Goal: Transaction & Acquisition: Purchase product/service

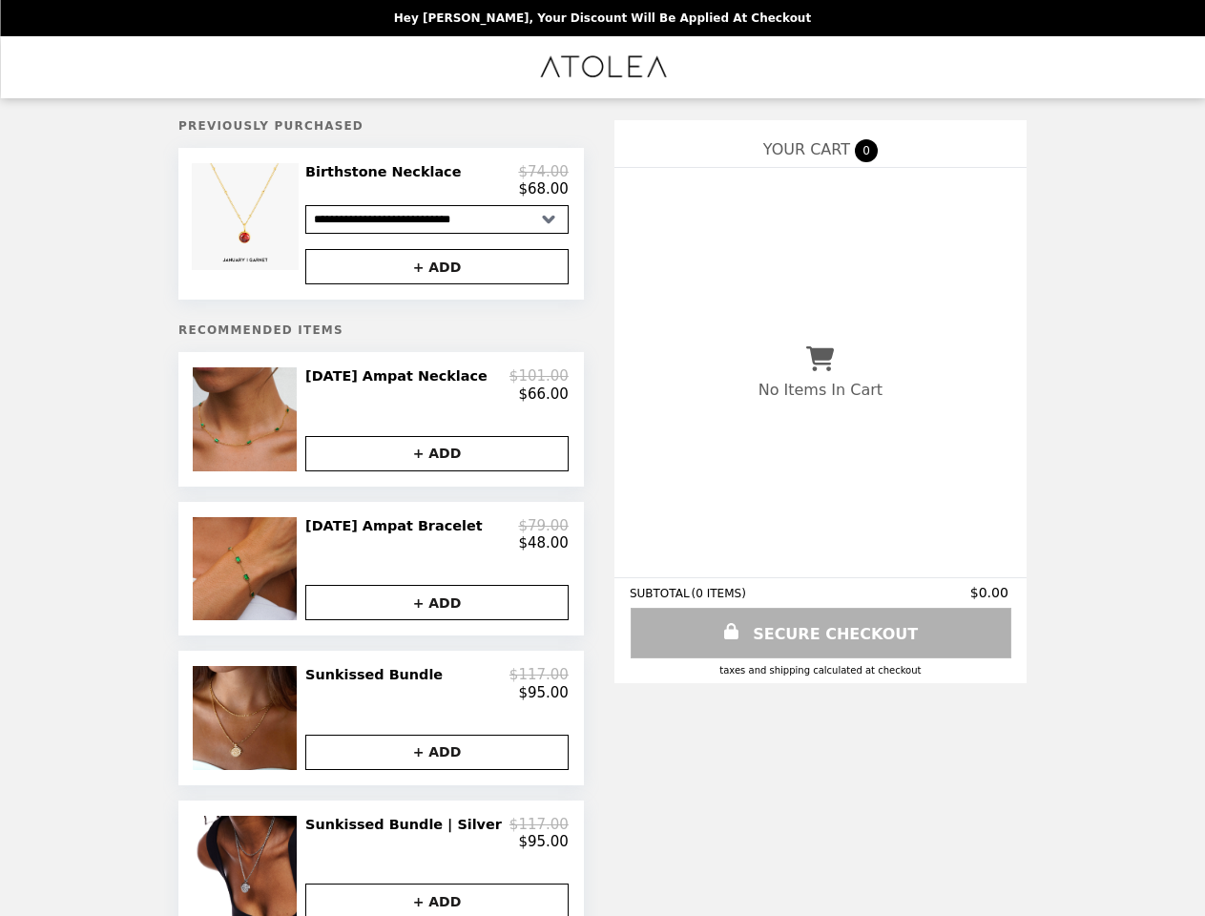
click at [277, 227] on img at bounding box center [248, 216] width 112 height 107
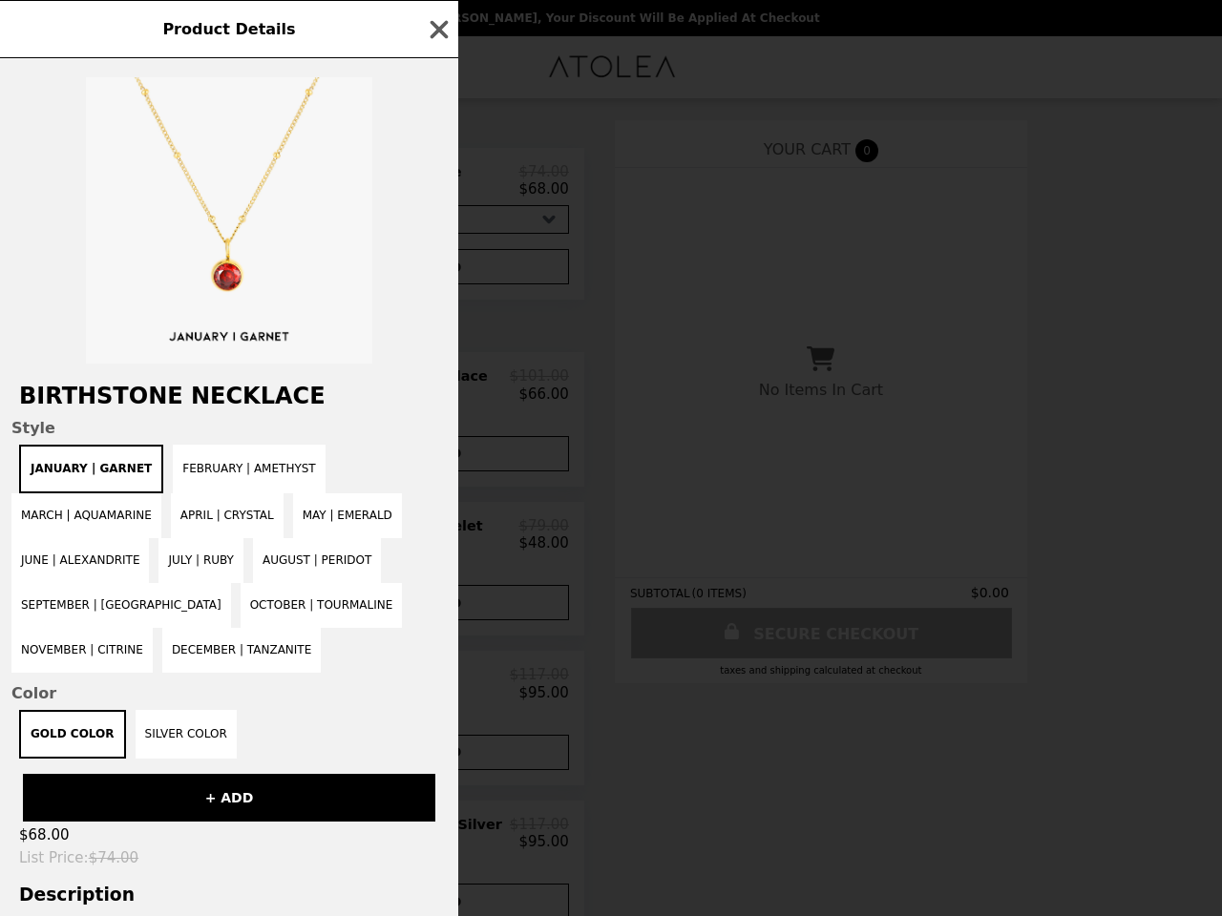
click at [437, 184] on div "Product Details Birthstone Necklace Style January | Garnet February | Amethyst …" at bounding box center [611, 458] width 1222 height 916
click at [437, 272] on div at bounding box center [229, 210] width 458 height 305
click at [277, 429] on span "Style" at bounding box center [228, 428] width 435 height 18
click at [437, 394] on div "Product Details Birthstone Necklace Style January | Garnet February | Amethyst …" at bounding box center [611, 458] width 1222 height 916
click at [437, 466] on button "+ ADD" at bounding box center [436, 453] width 263 height 35
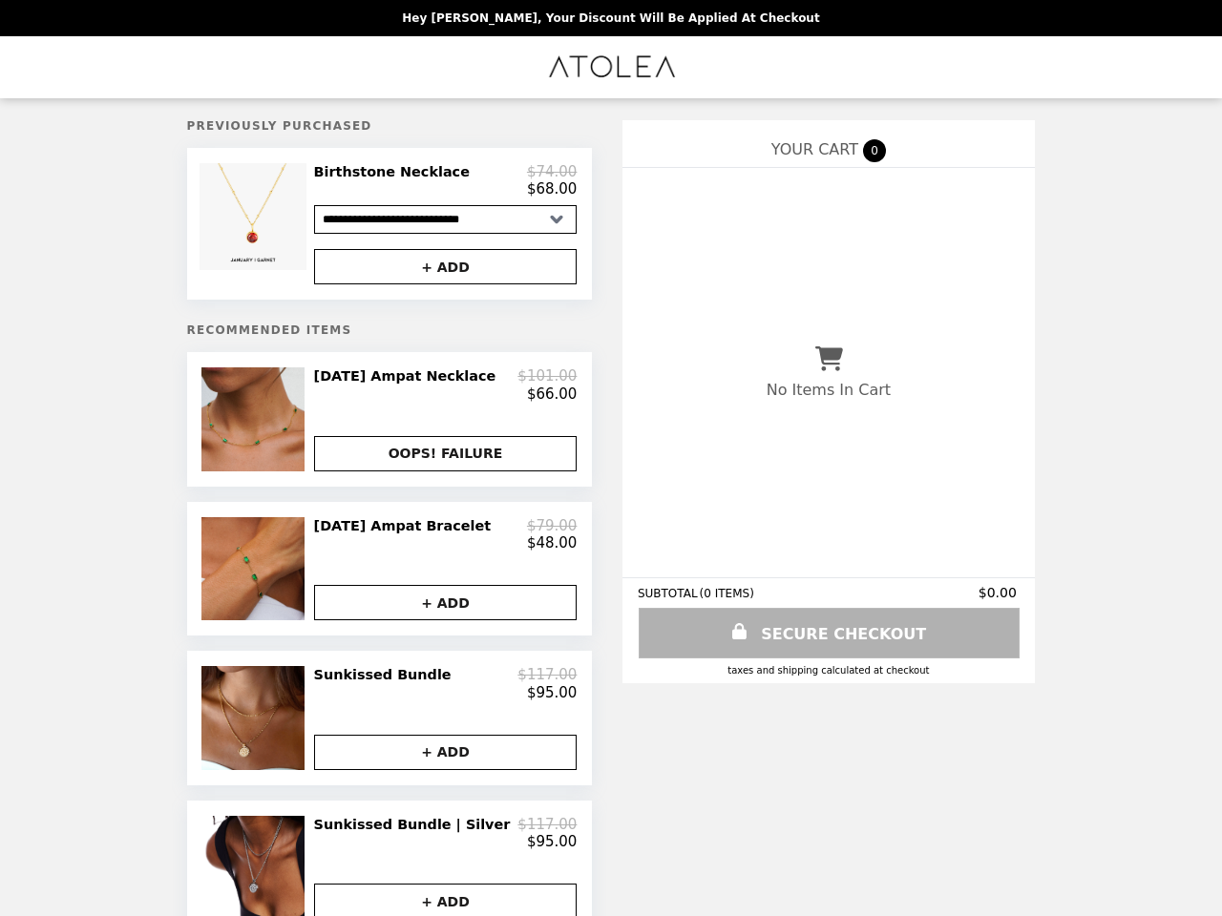
click at [277, 584] on img at bounding box center [255, 568] width 108 height 103
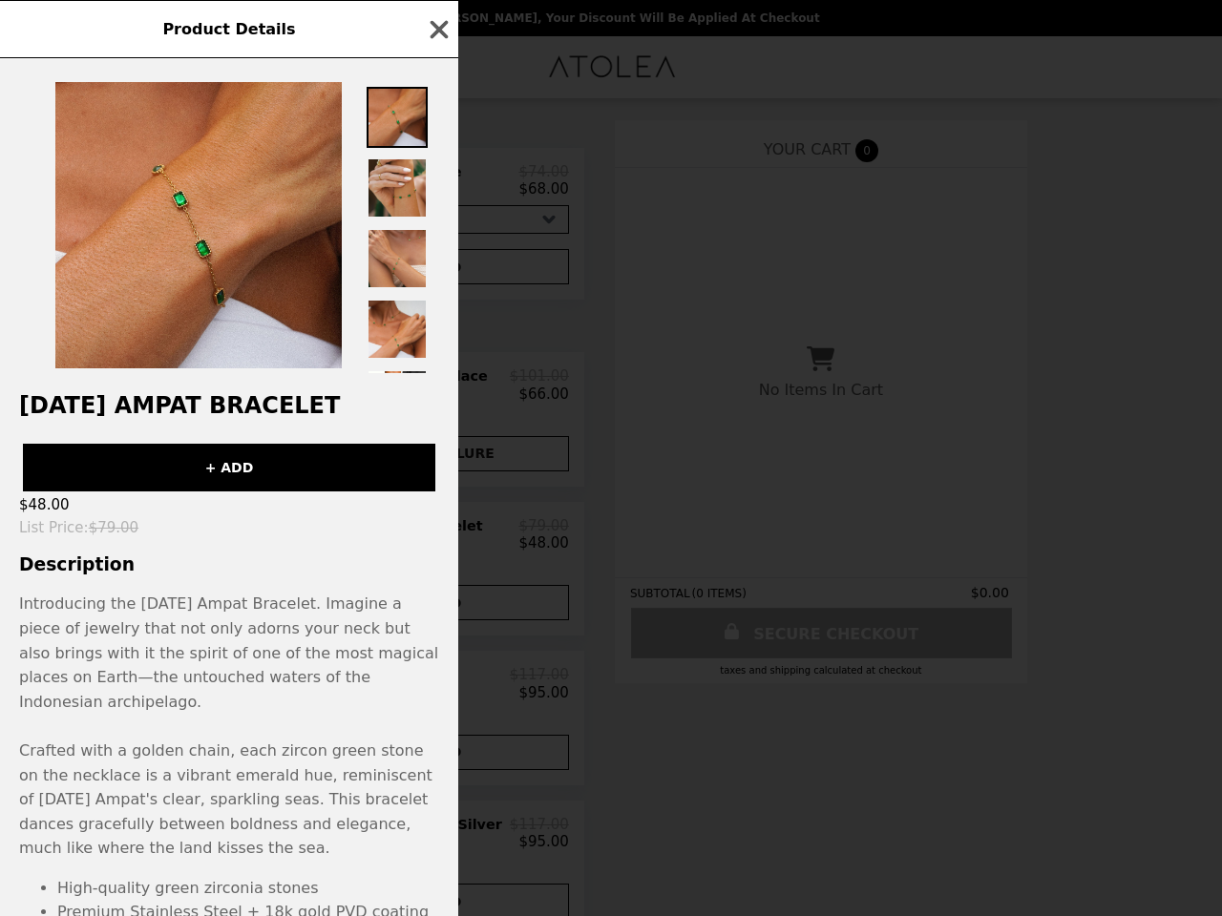
click at [437, 549] on div "Product Details [DATE] Ampat Bracelet + ADD $48.00 List Price : $79.00 Descript…" at bounding box center [611, 458] width 1222 height 916
click at [437, 620] on p "Introducing the [DATE] Ampat Bracelet. Imagine a piece of jewelry that not only…" at bounding box center [229, 726] width 420 height 269
click at [277, 739] on p "Introducing the [DATE] Ampat Bracelet. Imagine a piece of jewelry that not only…" at bounding box center [229, 726] width 420 height 269
